Goal: Task Accomplishment & Management: Manage account settings

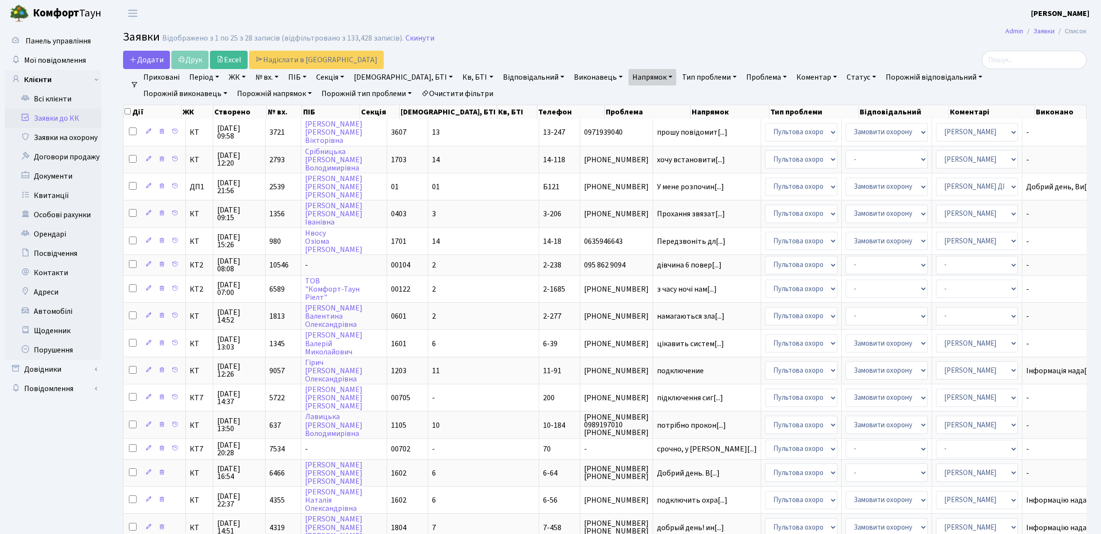
select select "25"
drag, startPoint x: 0, startPoint y: 0, endPoint x: 292, endPoint y: 20, distance: 292.8
click at [292, 20] on header "Комфорт Таун Сніжко А. Мій обліковий запис Вийти" at bounding box center [550, 13] width 1101 height 27
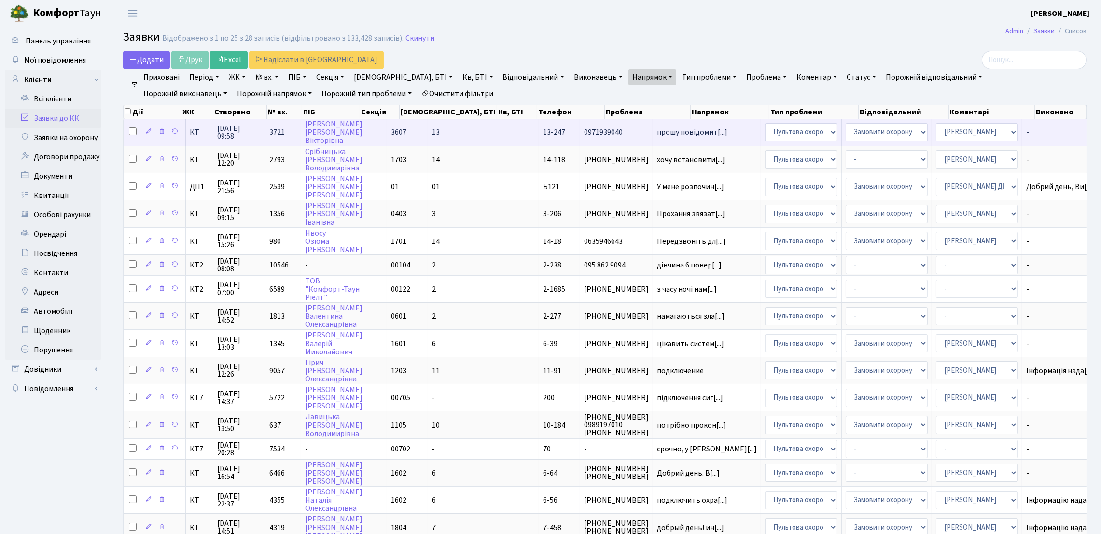
click at [653, 140] on td "прошу повідомит[...]" at bounding box center [707, 132] width 108 height 27
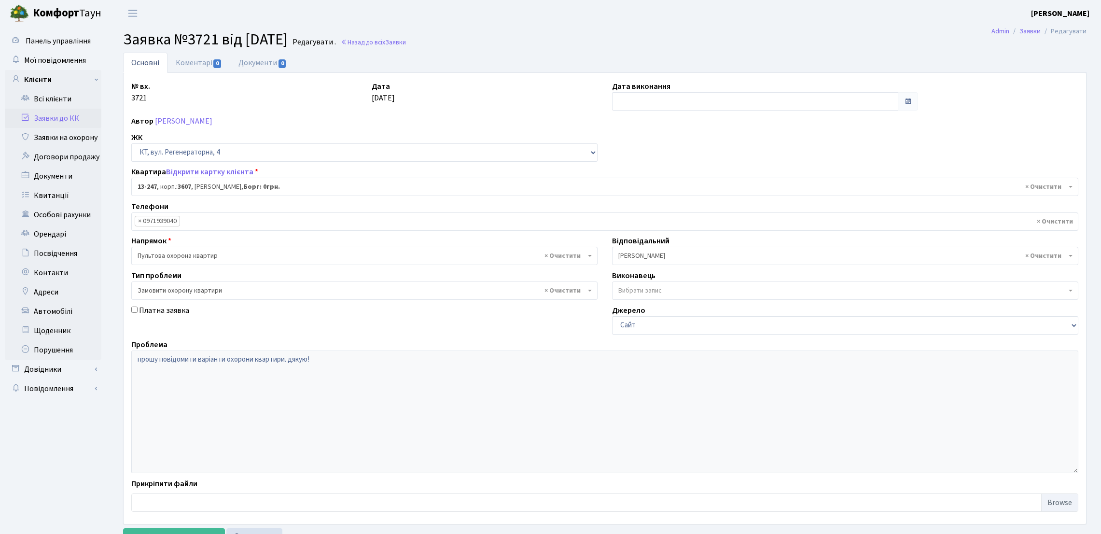
select select "7893"
select select "47"
click at [25, 120] on icon at bounding box center [25, 116] width 10 height 9
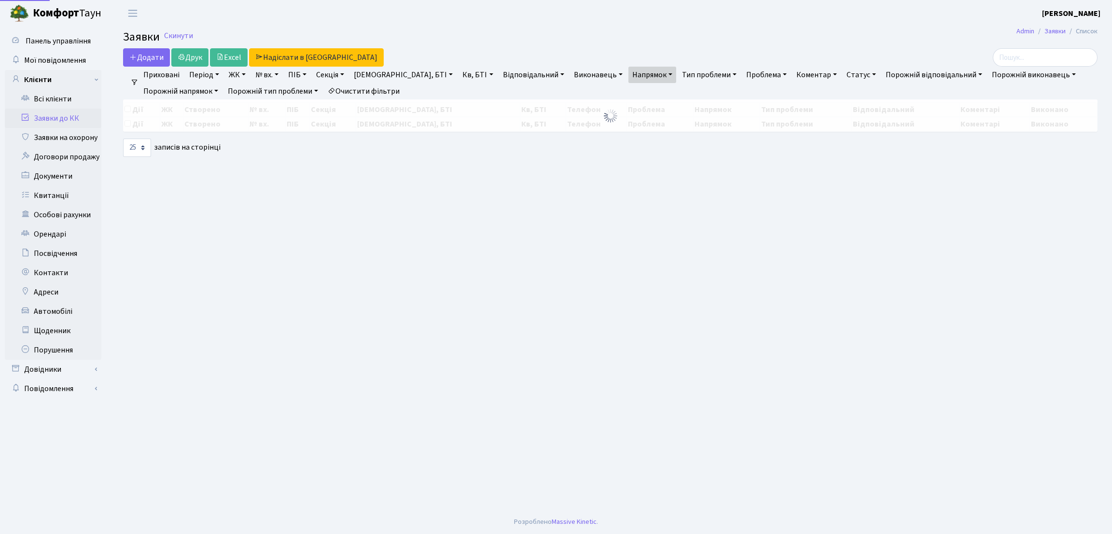
select select "25"
